Goal: Transaction & Acquisition: Purchase product/service

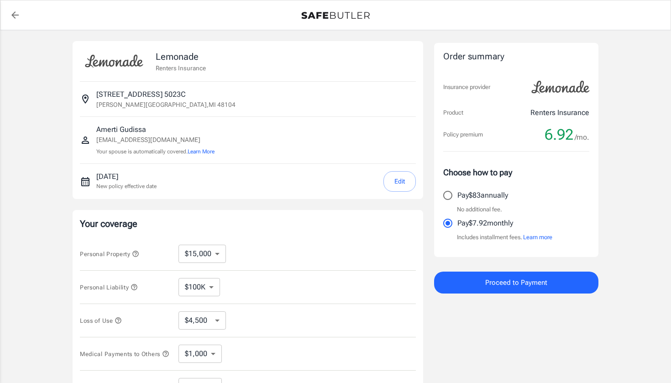
select select "15000"
select select "500"
click at [529, 239] on button "Learn more" at bounding box center [537, 237] width 29 height 9
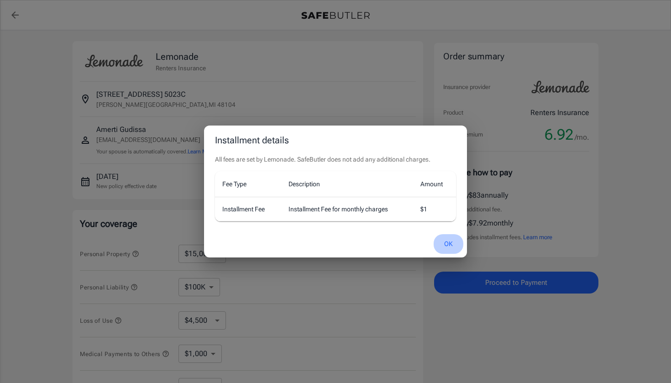
click at [445, 243] on button "OK" at bounding box center [449, 244] width 30 height 20
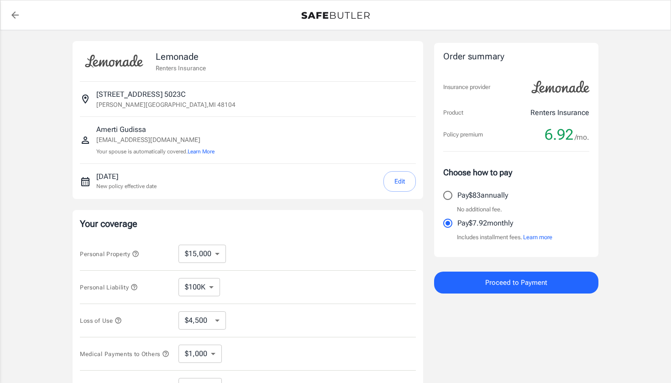
click at [449, 193] on input "Pay $83 annually" at bounding box center [447, 195] width 19 height 19
radio input "true"
click at [447, 221] on input "Pay $7.92 monthly" at bounding box center [447, 223] width 19 height 19
radio input "true"
click at [459, 284] on button "Proceed to Payment" at bounding box center [516, 283] width 164 height 22
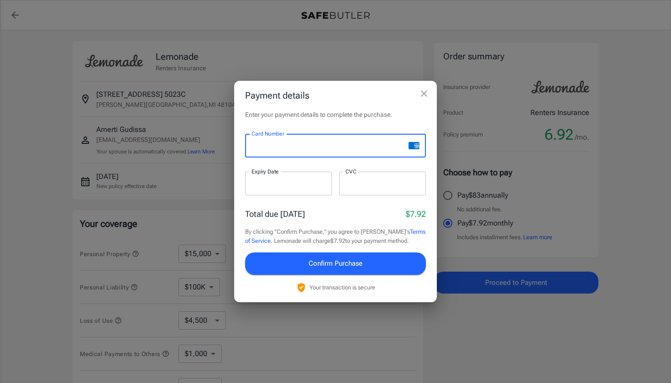
click at [299, 191] on div at bounding box center [288, 184] width 87 height 24
click at [291, 189] on div at bounding box center [288, 184] width 87 height 24
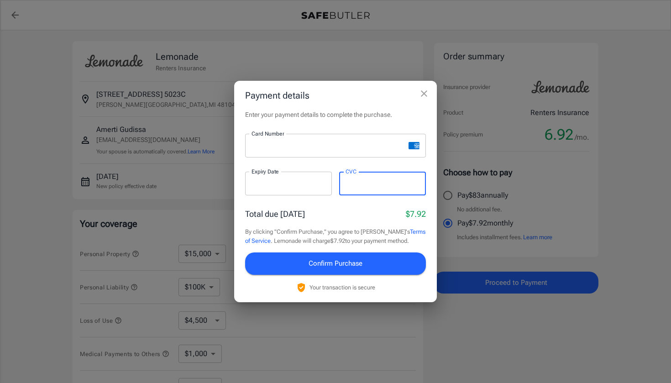
click at [265, 259] on button "Confirm Purchase" at bounding box center [335, 263] width 181 height 22
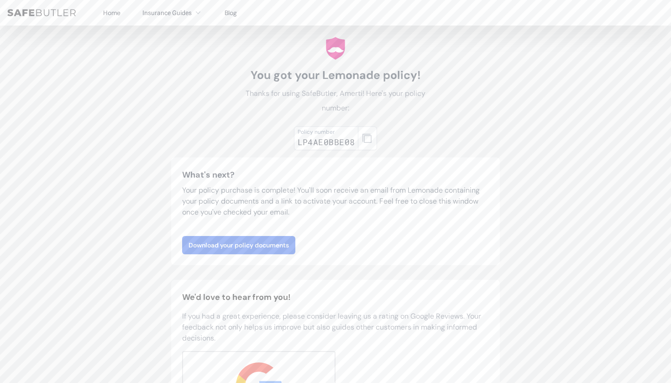
scroll to position [28, 0]
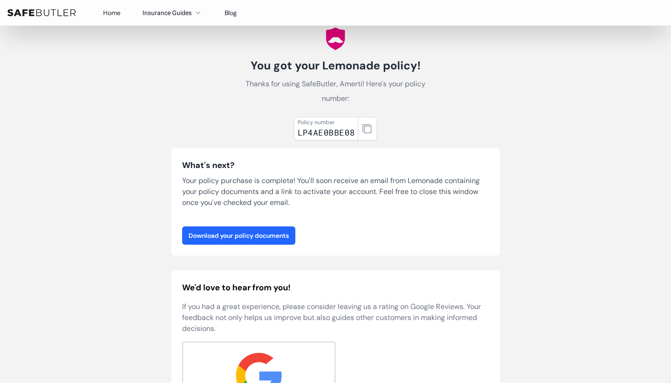
click at [263, 240] on link "Download your policy documents" at bounding box center [238, 235] width 113 height 18
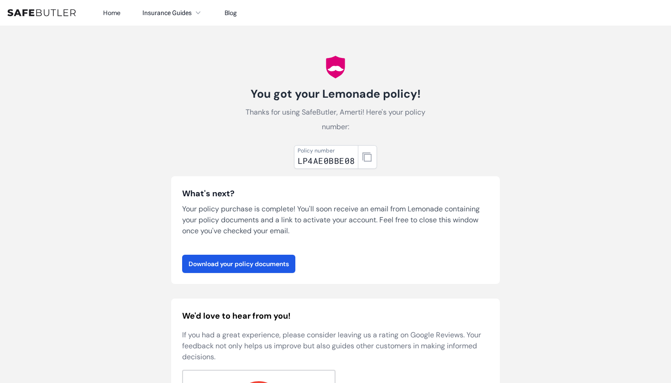
scroll to position [0, 0]
click at [362, 157] on icon "button" at bounding box center [366, 156] width 9 height 9
